Goal: Information Seeking & Learning: Learn about a topic

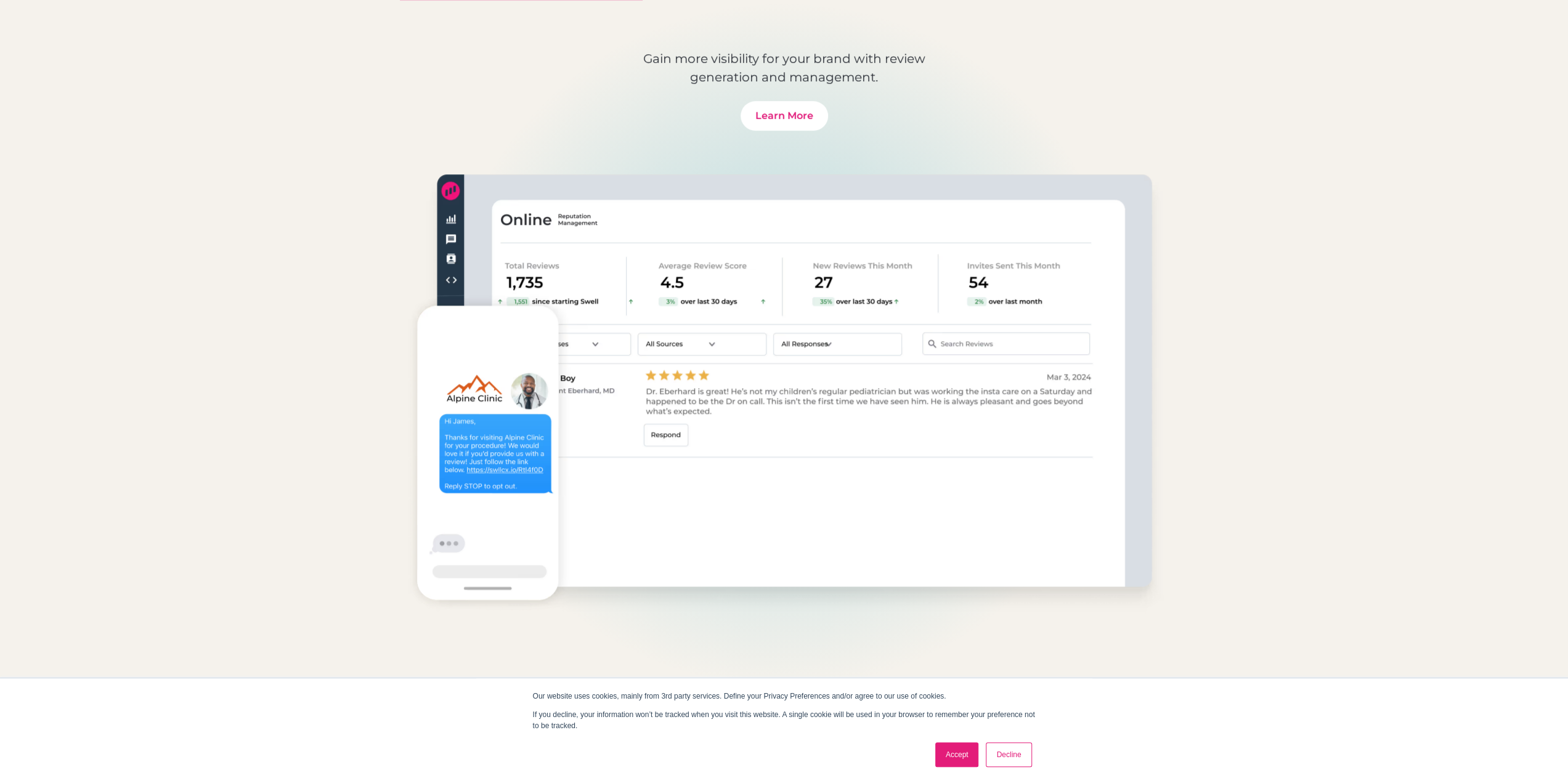
scroll to position [932, 0]
click at [1002, 757] on link "Decline" at bounding box center [1008, 755] width 46 height 25
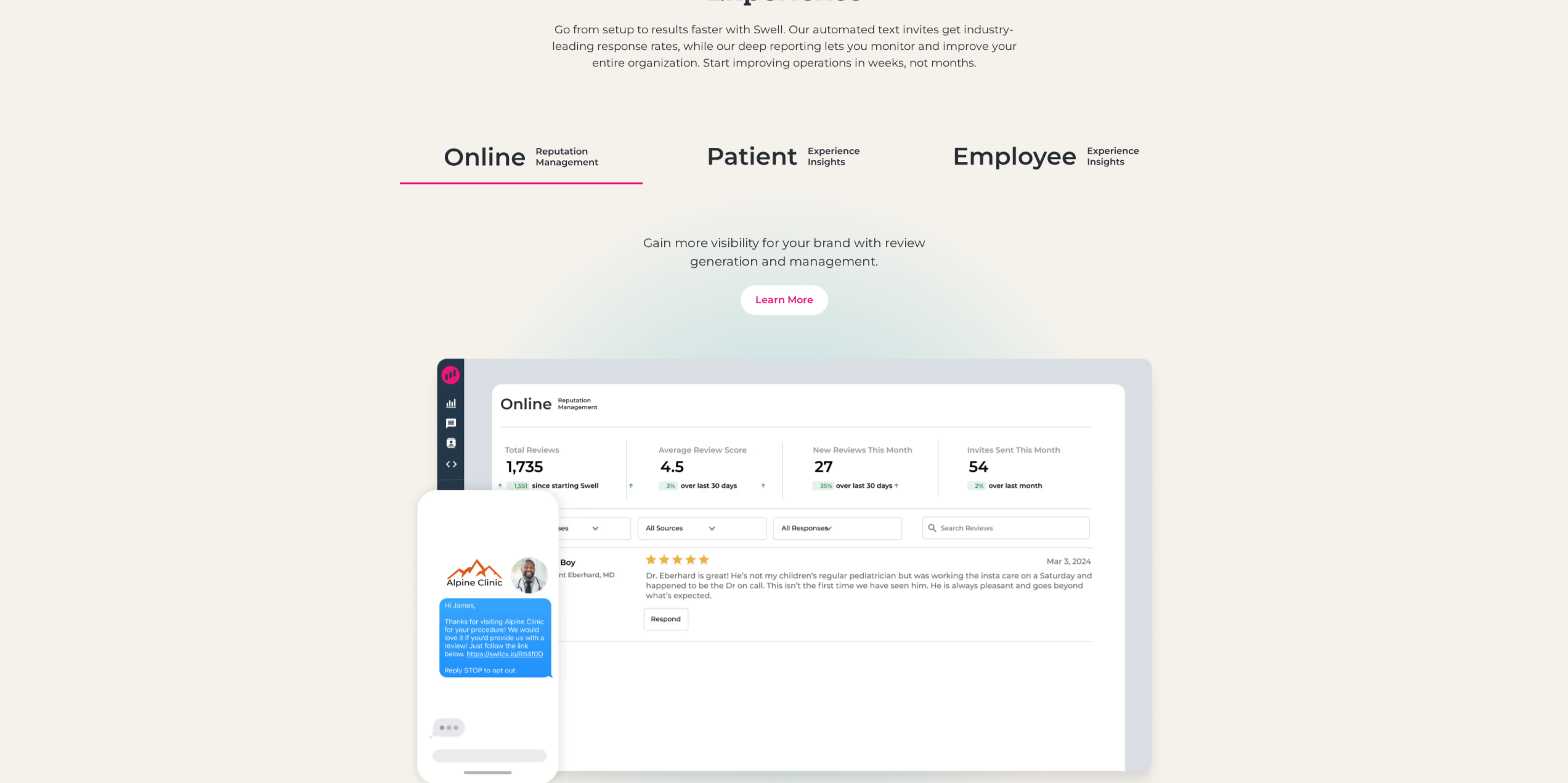
scroll to position [808, 0]
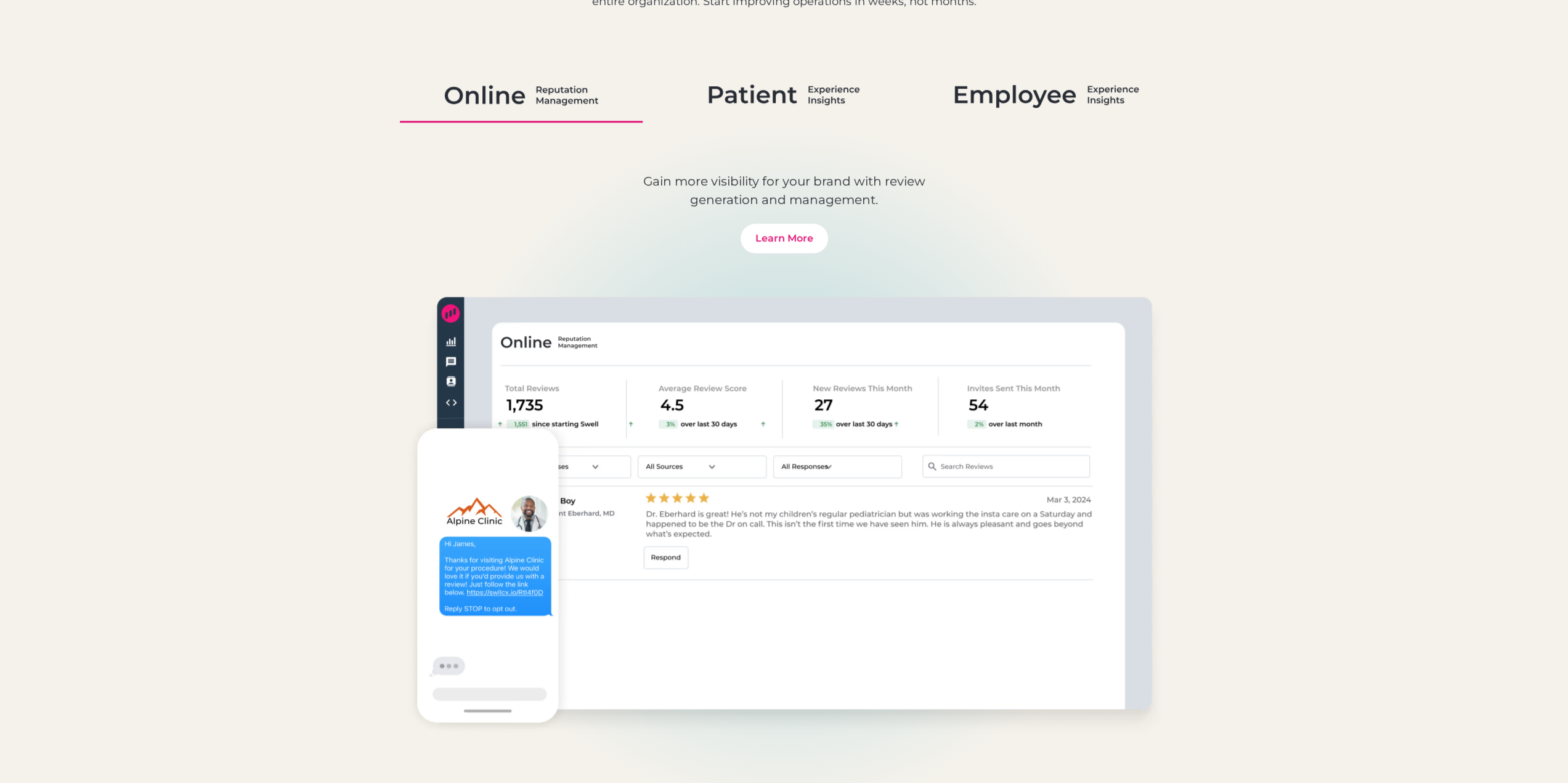
click at [759, 104] on img at bounding box center [784, 95] width 151 height 32
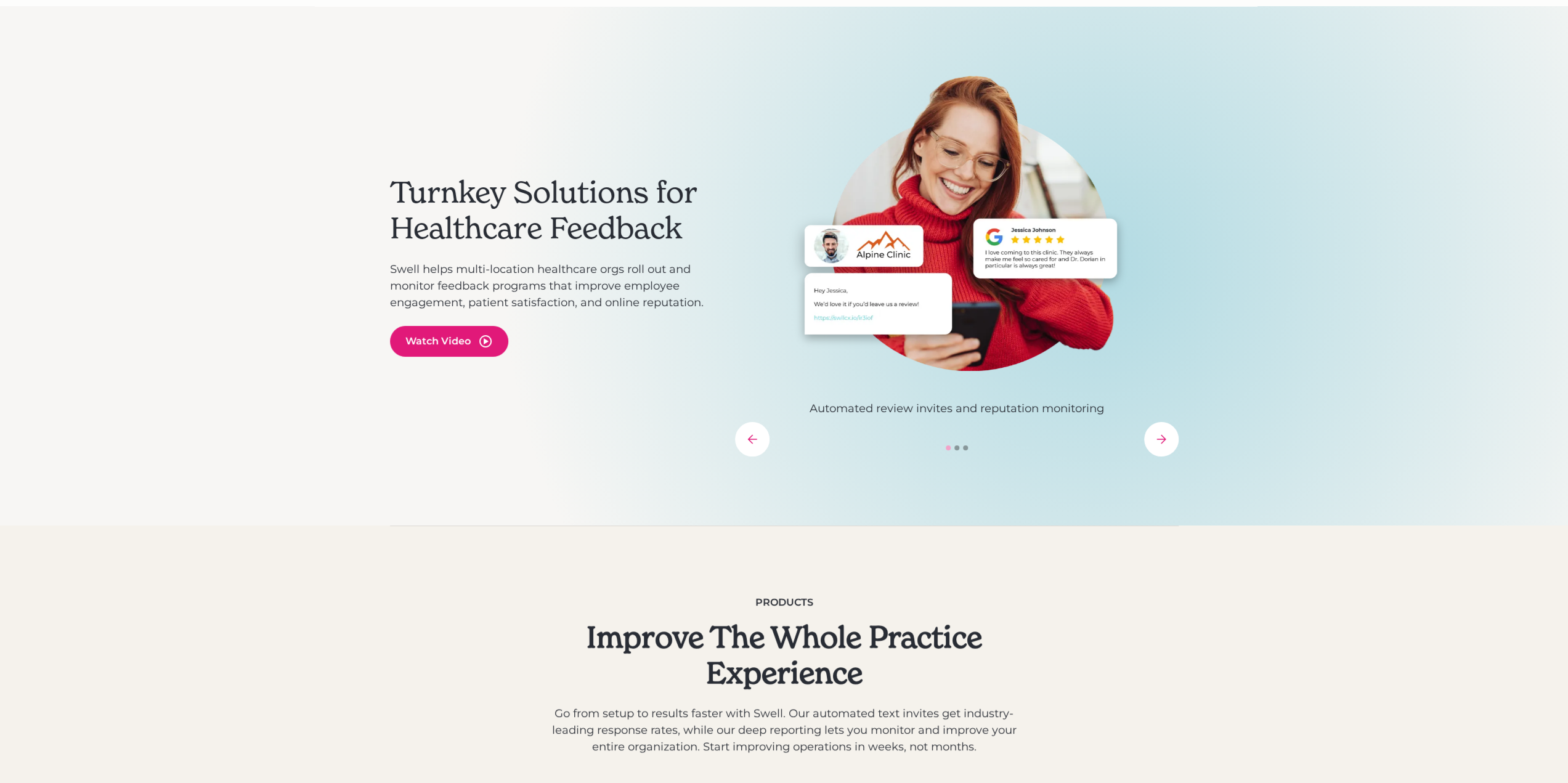
scroll to position [0, 0]
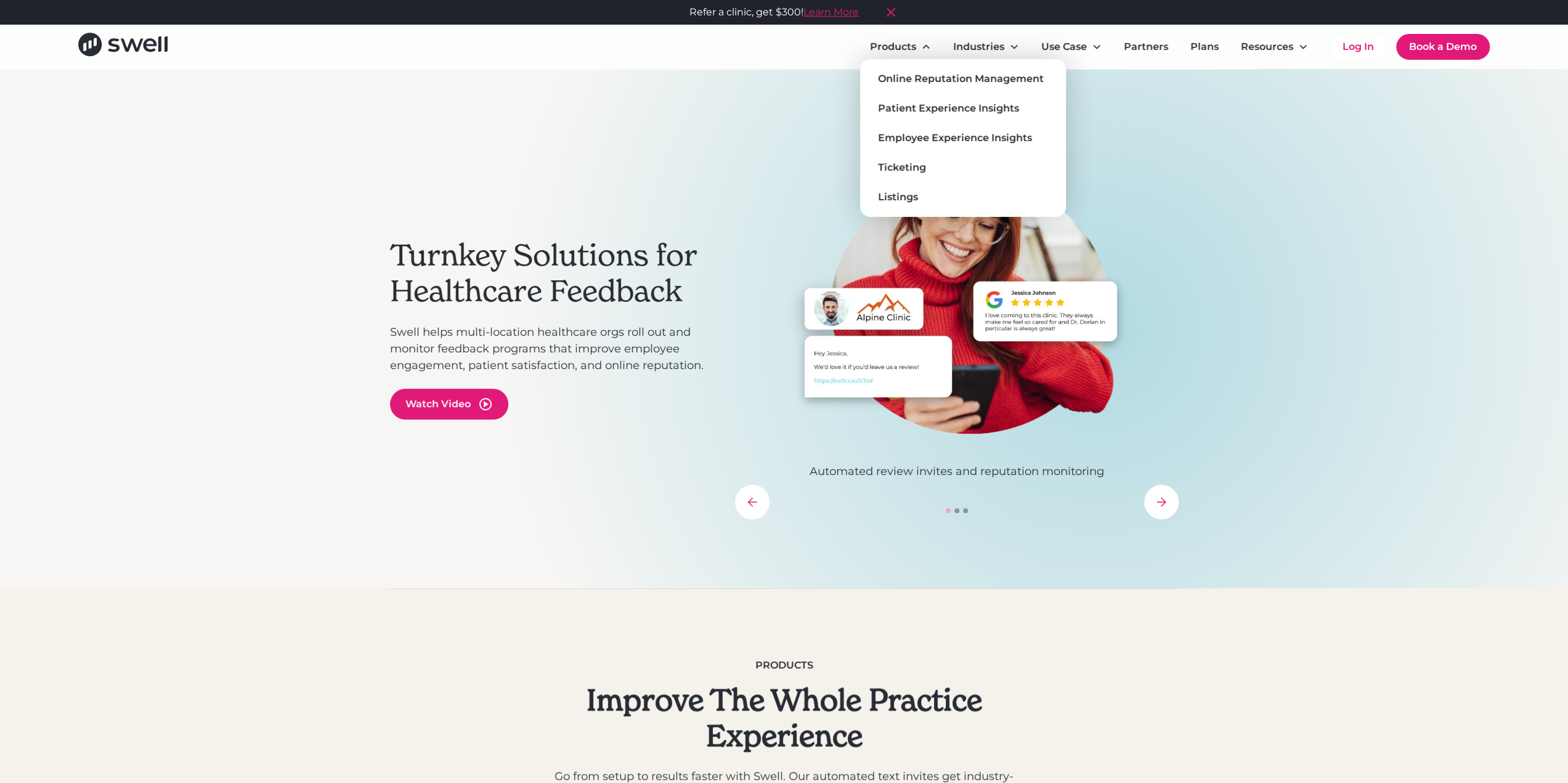
click at [921, 80] on div "Online Reputation Management" at bounding box center [961, 78] width 166 height 15
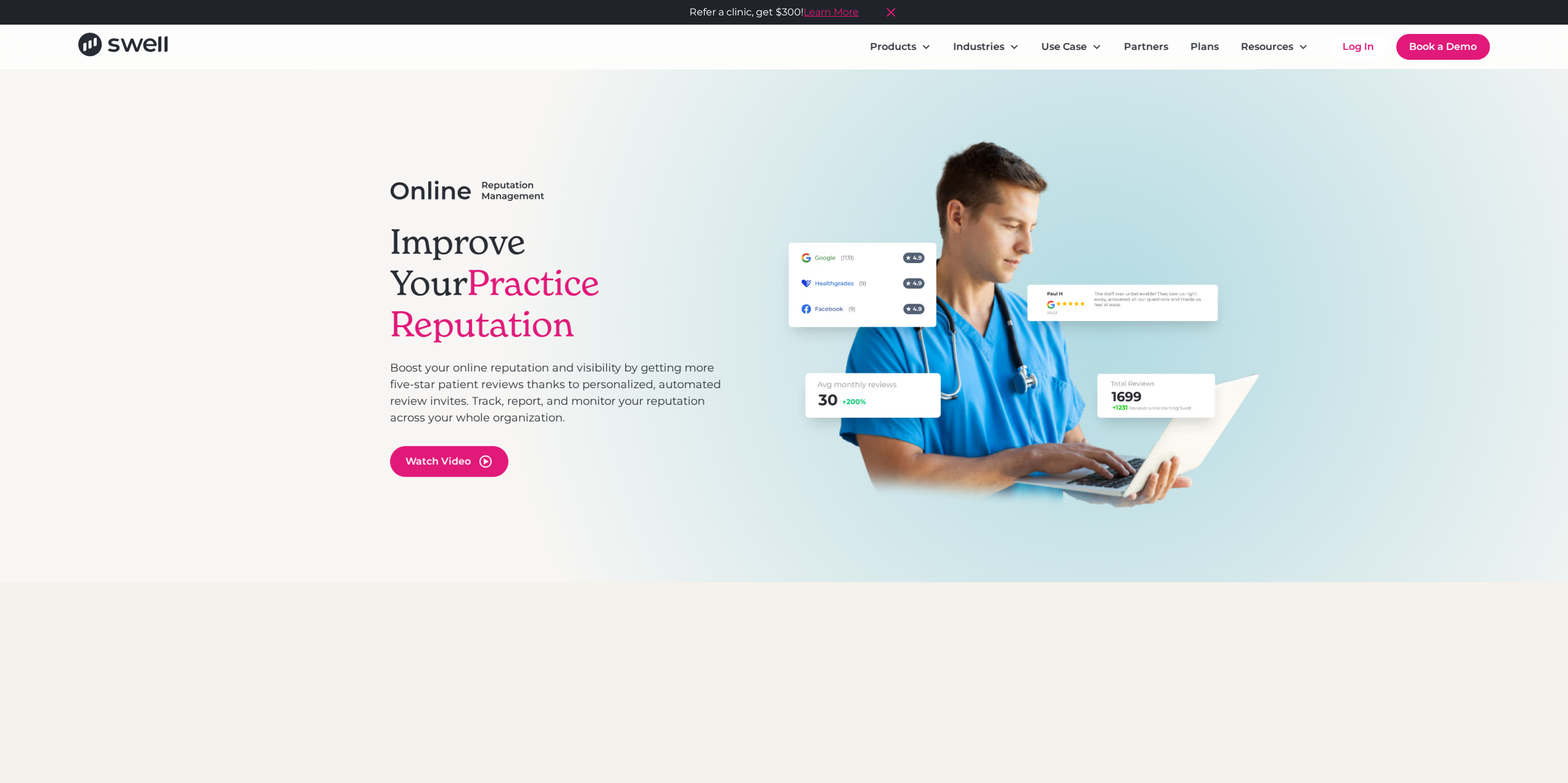
click at [452, 454] on div "Watch Video" at bounding box center [438, 461] width 65 height 15
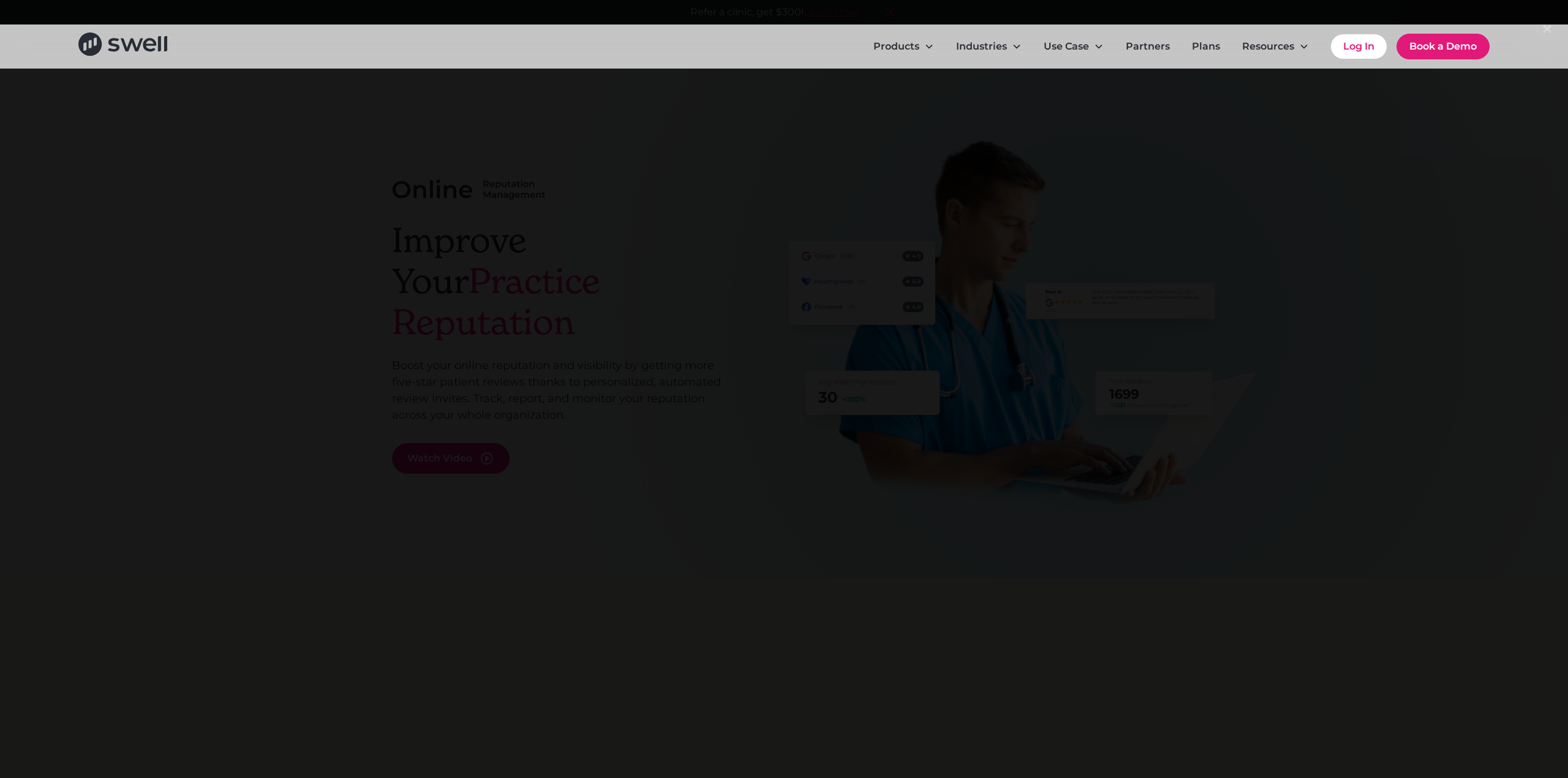
click at [224, 377] on div at bounding box center [784, 388] width 1568 height 747
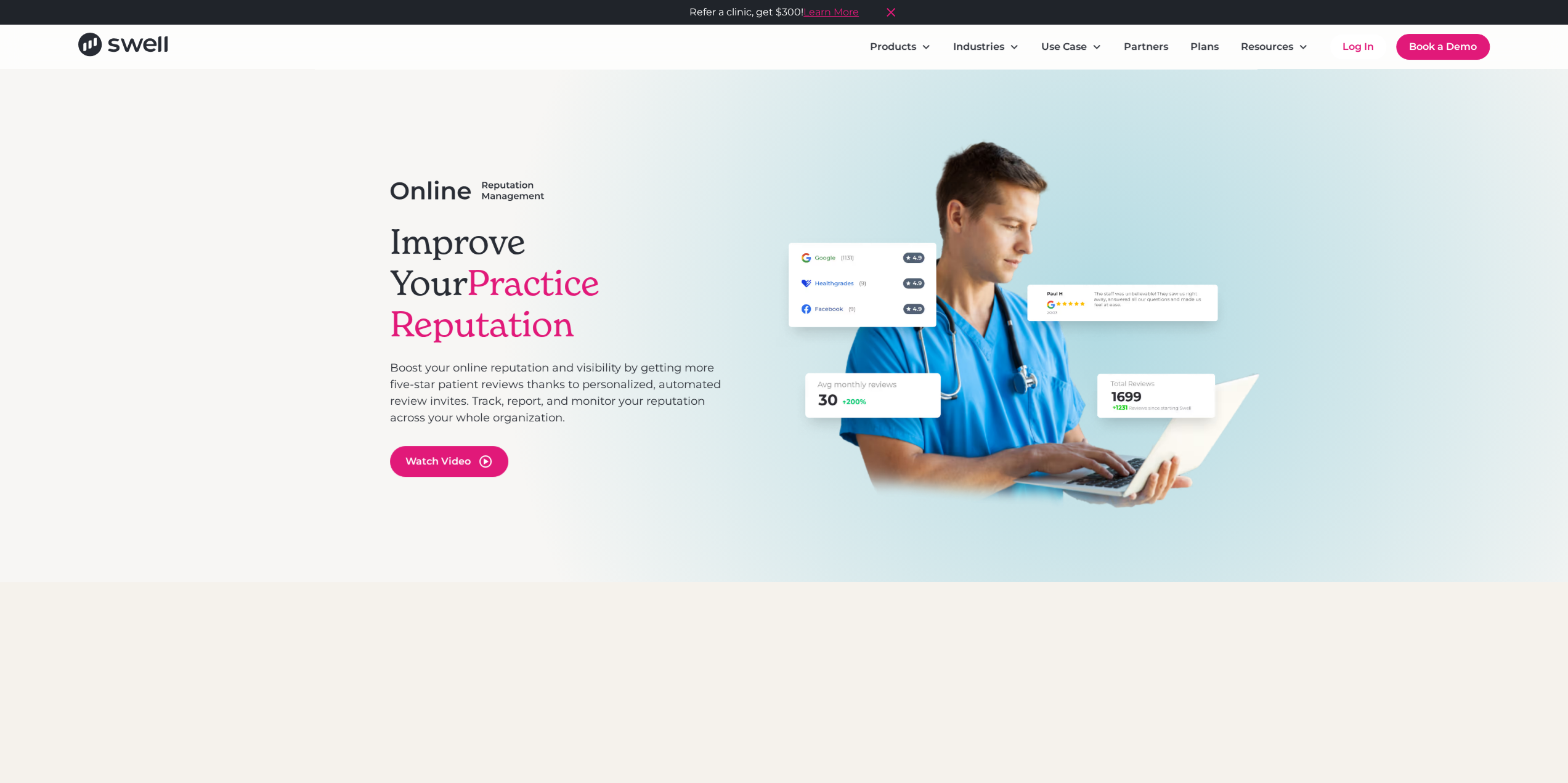
click at [478, 450] on div "Watch Video" at bounding box center [449, 461] width 118 height 31
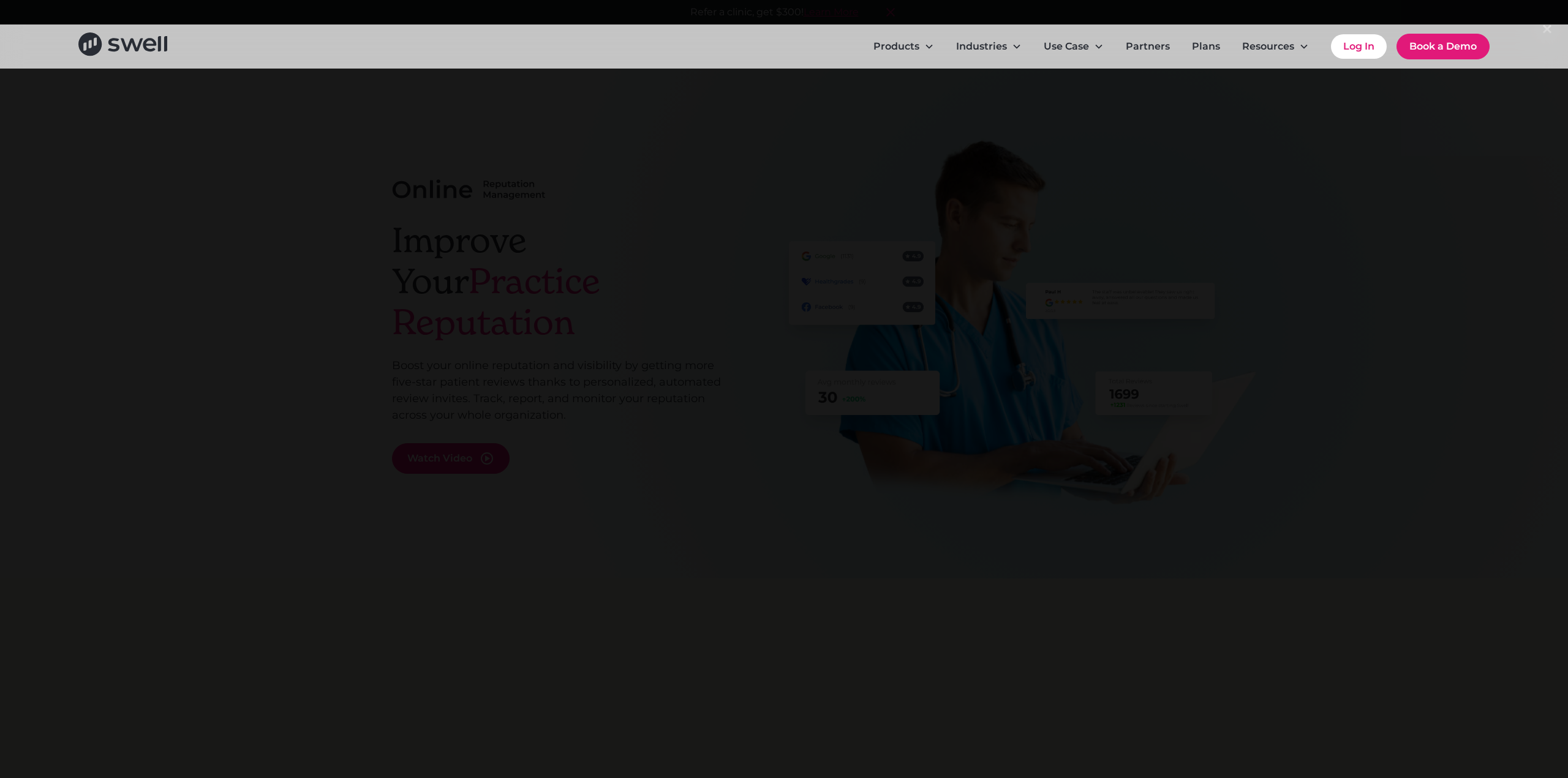
click at [109, 324] on div at bounding box center [784, 388] width 1568 height 747
